Goal: Information Seeking & Learning: Stay updated

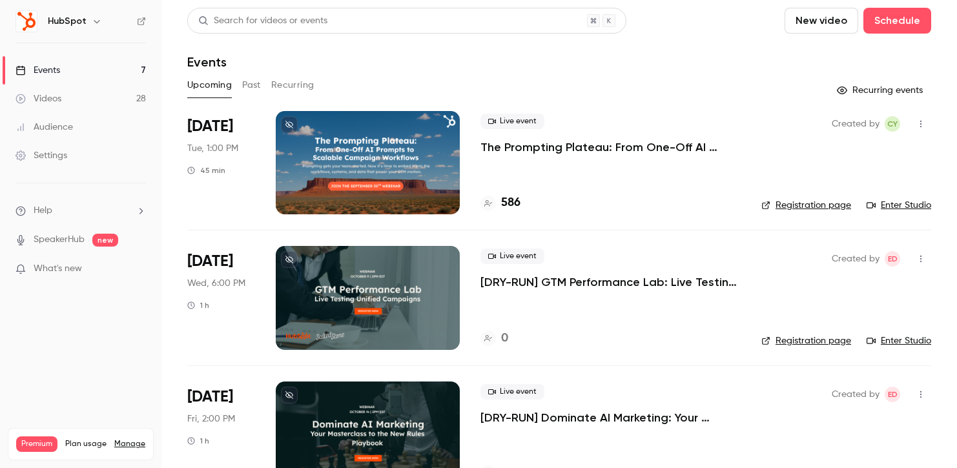
scroll to position [472, 0]
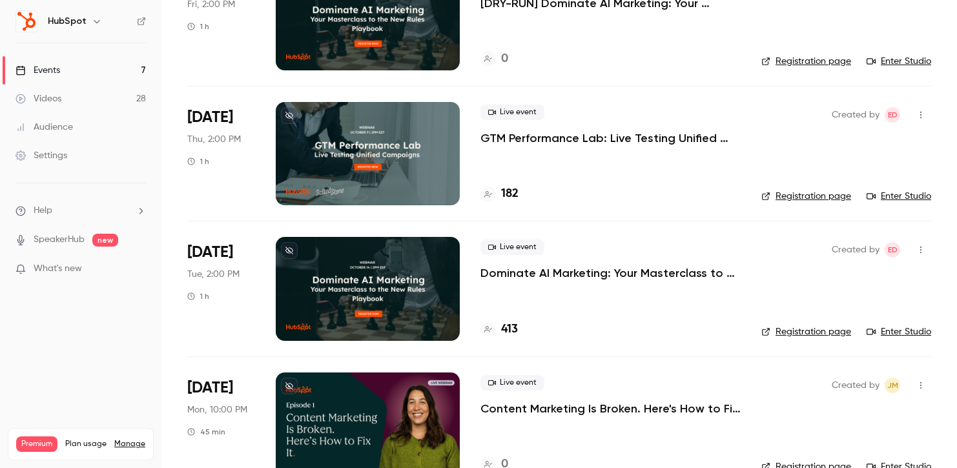
scroll to position [440, 0]
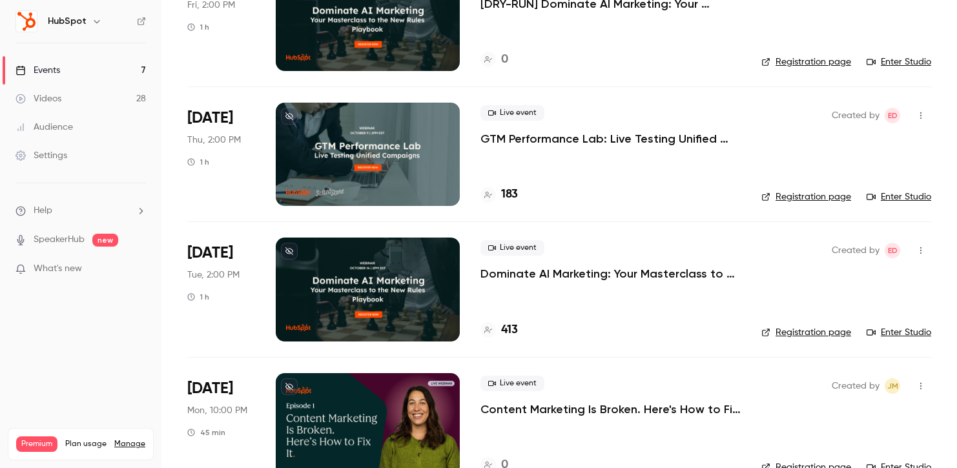
scroll to position [434, 0]
